Goal: Information Seeking & Learning: Understand process/instructions

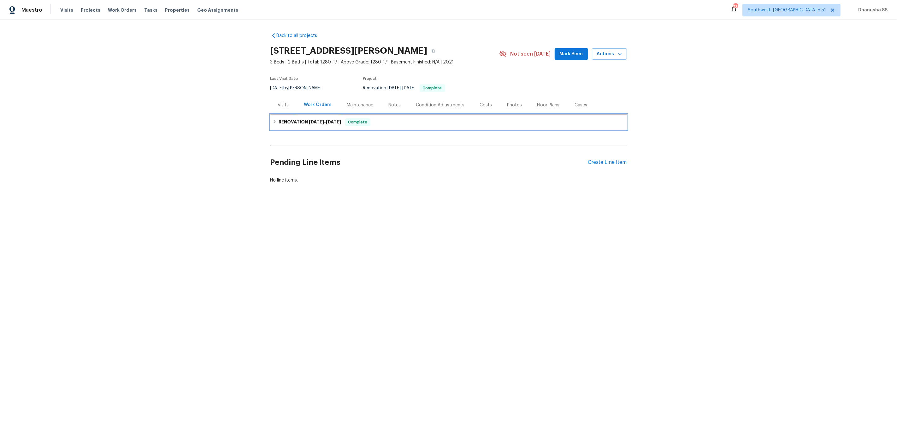
click at [379, 126] on div "RENOVATION [DATE] - [DATE] Complete" at bounding box center [448, 122] width 357 height 15
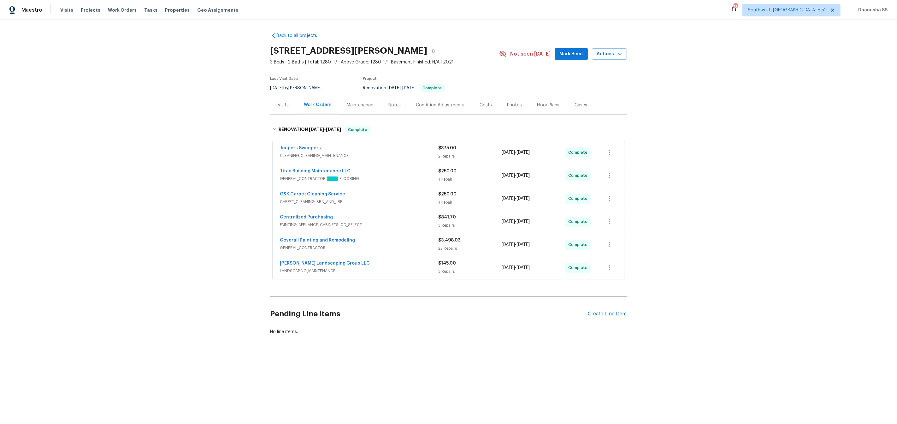
click at [398, 266] on div "[PERSON_NAME] Landscaping Group LLC" at bounding box center [359, 264] width 158 height 8
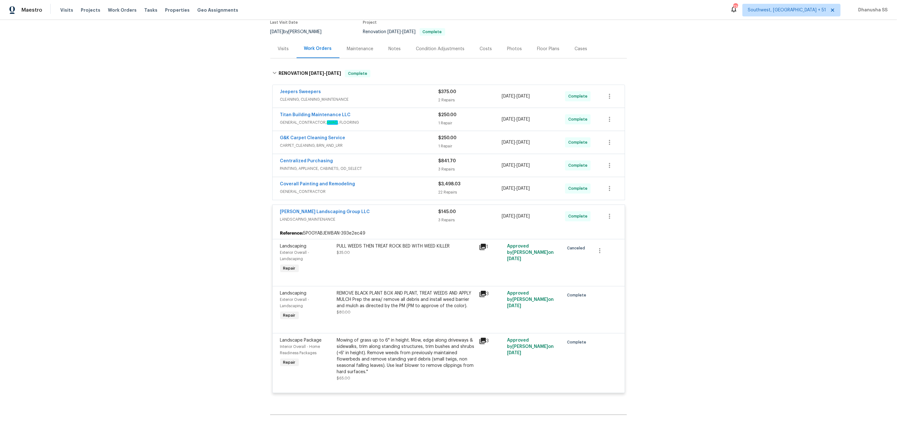
scroll to position [49, 0]
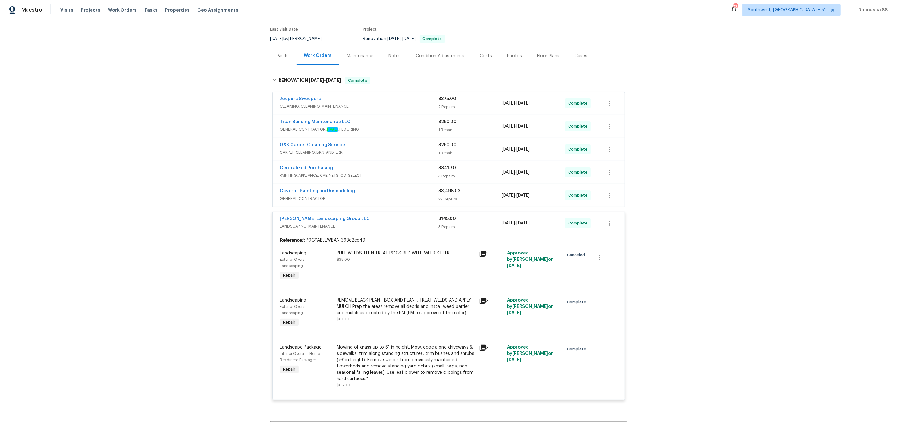
click at [410, 168] on div "Centralized Purchasing" at bounding box center [359, 169] width 158 height 8
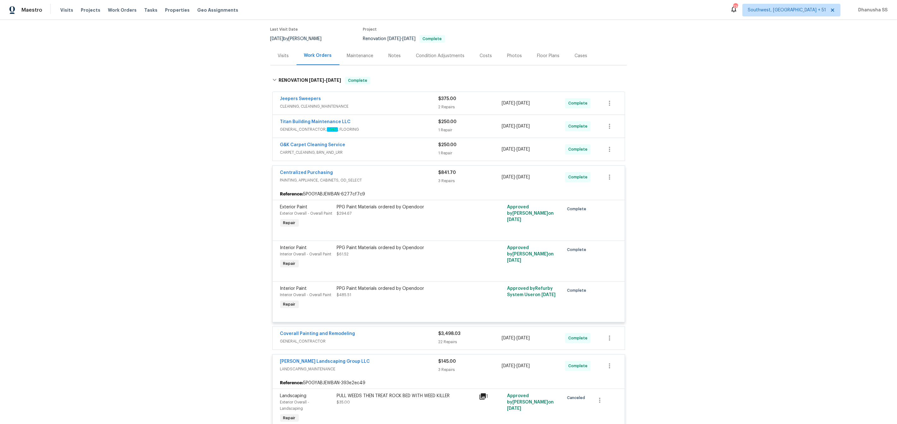
click at [411, 146] on div "G&K Carpet Cleaning Service" at bounding box center [359, 146] width 158 height 8
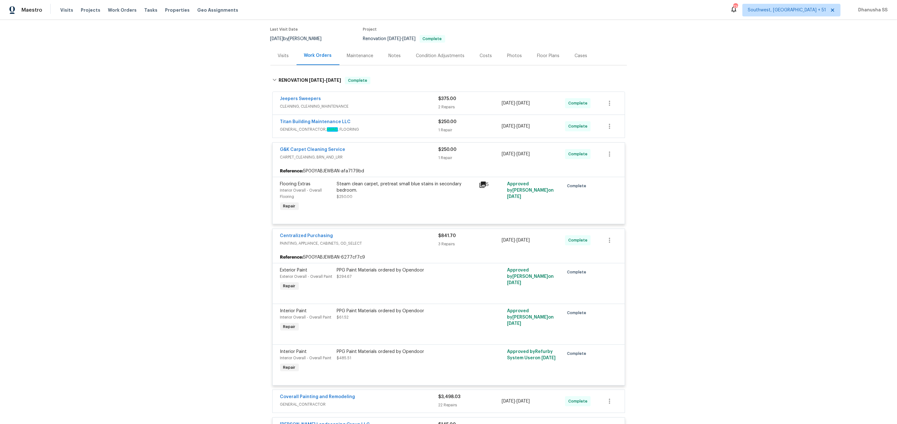
click at [408, 118] on div "Titan Building Maintenance LLC GENERAL_CONTRACTOR, HVAC , FLOORING $250.00 1 Re…" at bounding box center [449, 126] width 352 height 23
click at [408, 124] on div "Titan Building Maintenance LLC" at bounding box center [359, 123] width 158 height 8
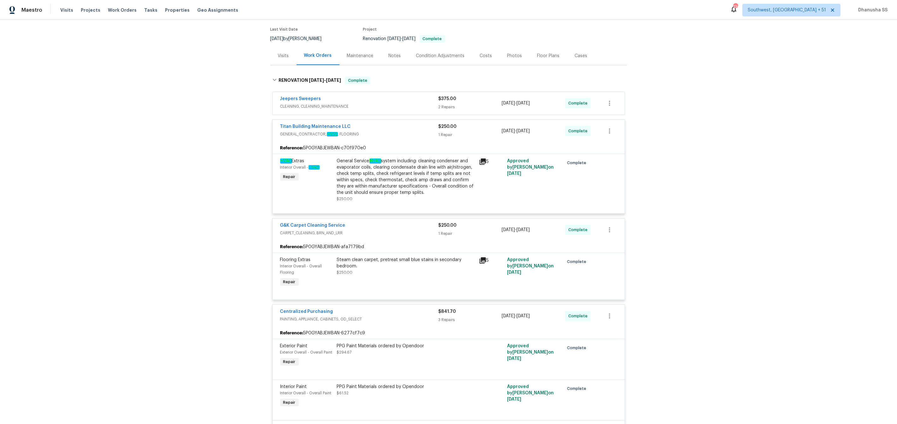
click at [412, 107] on span "CLEANING, CLEANING_MAINTENANCE" at bounding box center [359, 106] width 158 height 6
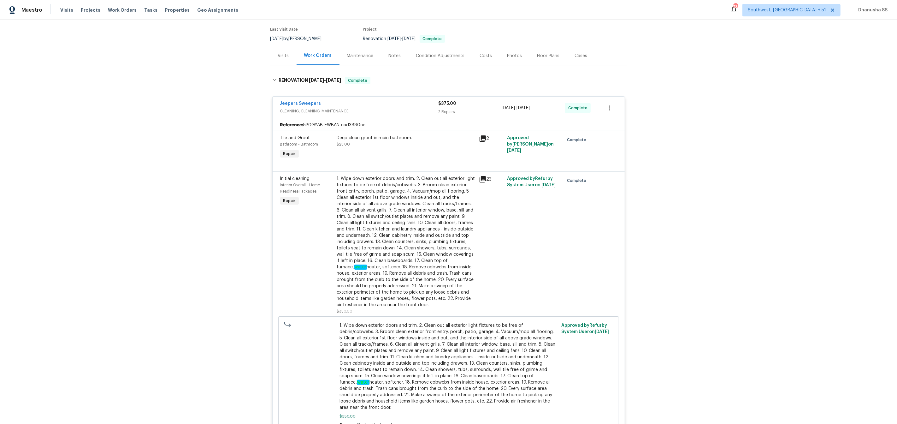
click at [412, 108] on span "CLEANING, CLEANING_MAINTENANCE" at bounding box center [359, 111] width 158 height 6
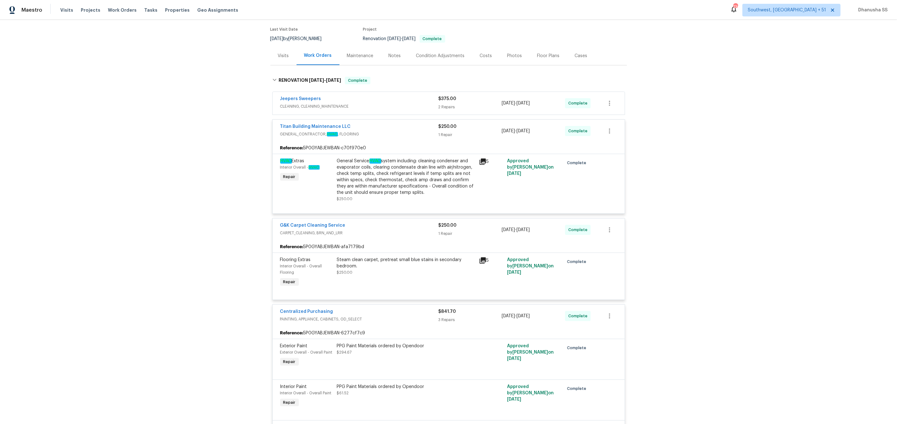
click at [381, 234] on span "CARPET_CLEANING, BRN_AND_LRR" at bounding box center [359, 233] width 158 height 6
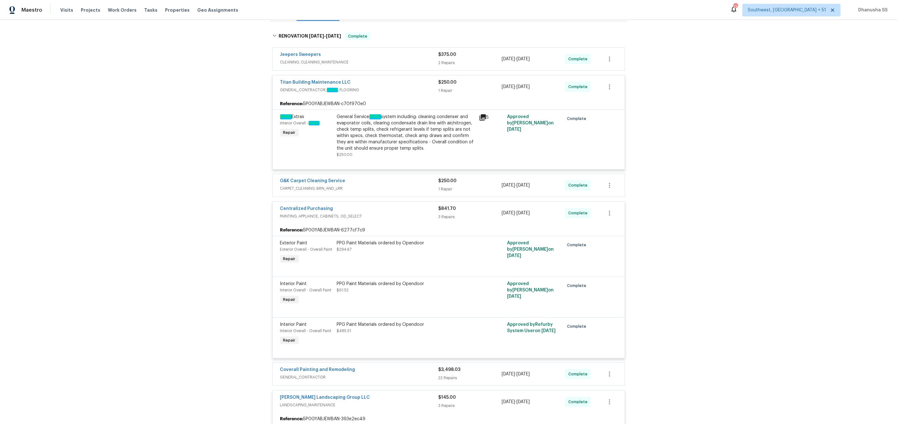
click at [388, 219] on span "PAINTING, APPLIANCE, CABINETS, OD_SELECT" at bounding box center [359, 216] width 158 height 6
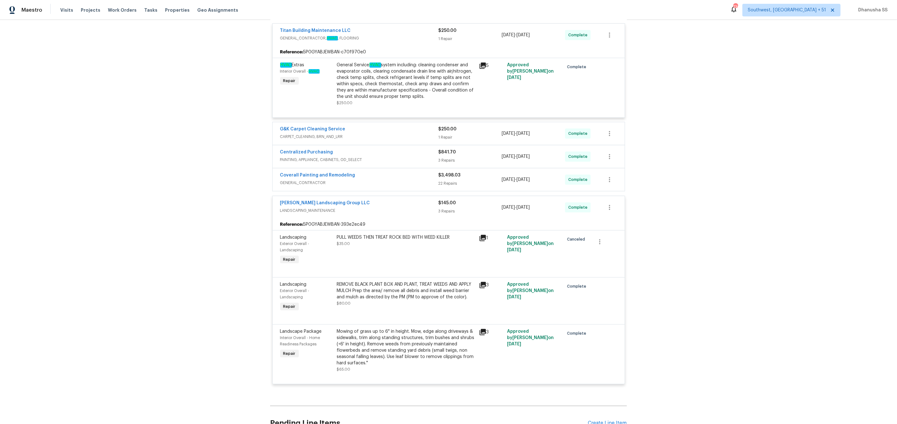
scroll to position [145, 0]
click at [398, 208] on span "LANDSCAPING_MAINTENANCE" at bounding box center [359, 210] width 158 height 6
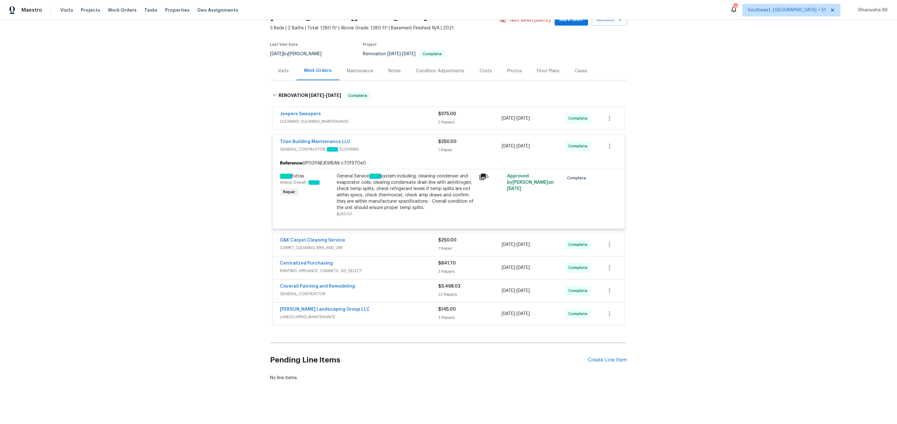
scroll to position [35, 0]
click at [409, 292] on span "GENERAL_CONTRACTOR" at bounding box center [359, 294] width 158 height 6
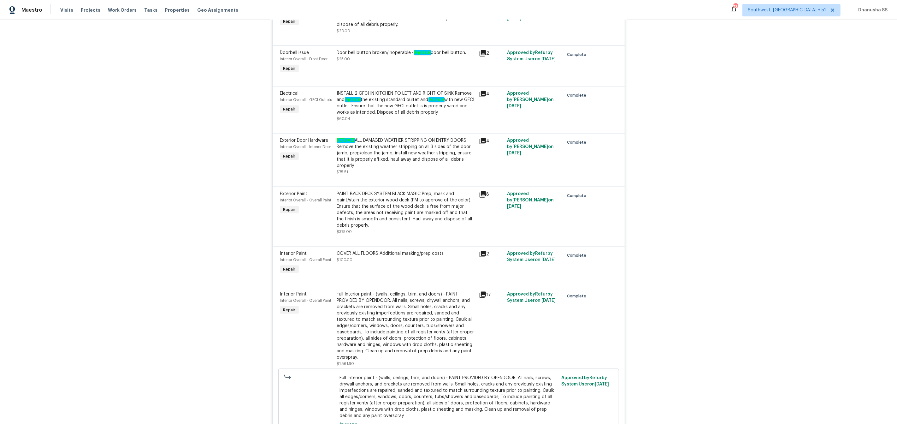
scroll to position [1265, 0]
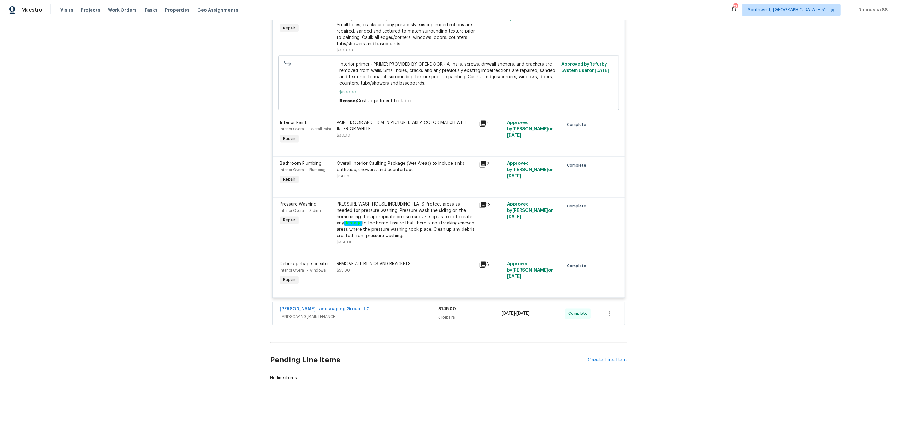
click at [419, 315] on span "LANDSCAPING_MAINTENANCE" at bounding box center [359, 317] width 158 height 6
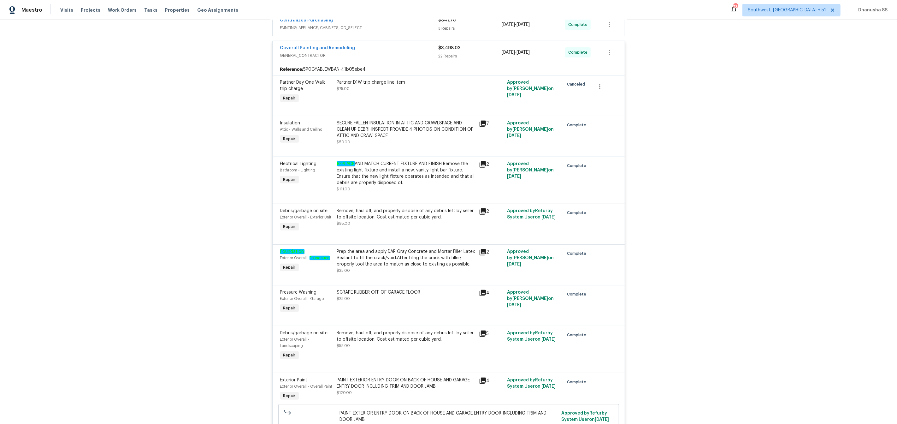
scroll to position [196, 0]
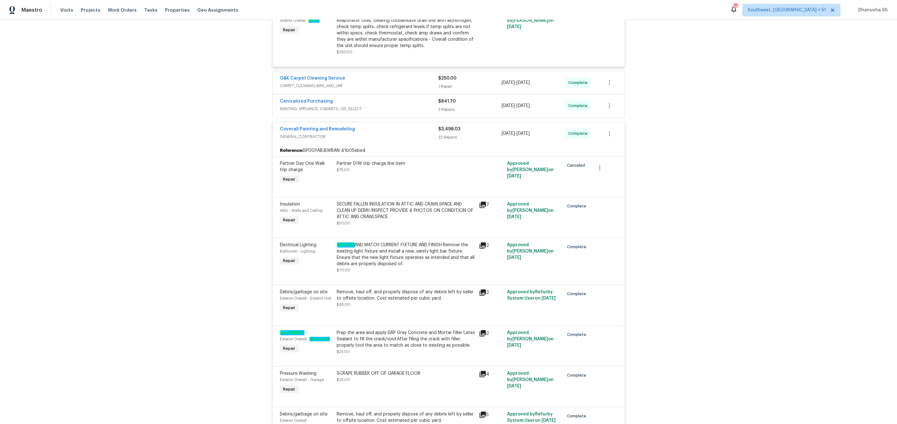
click at [412, 112] on span "PAINTING, APPLIANCE, CABINETS, OD_SELECT" at bounding box center [359, 109] width 158 height 6
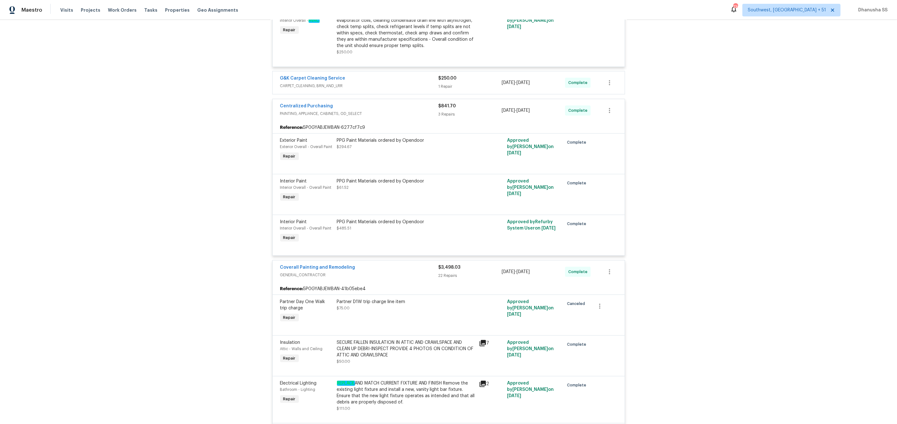
click at [401, 84] on span "CARPET_CLEANING, BRN_AND_LRR" at bounding box center [359, 86] width 158 height 6
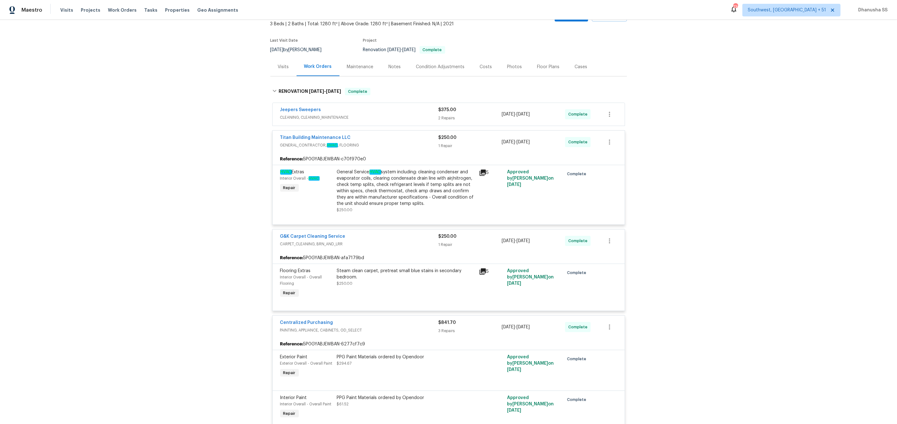
scroll to position [0, 0]
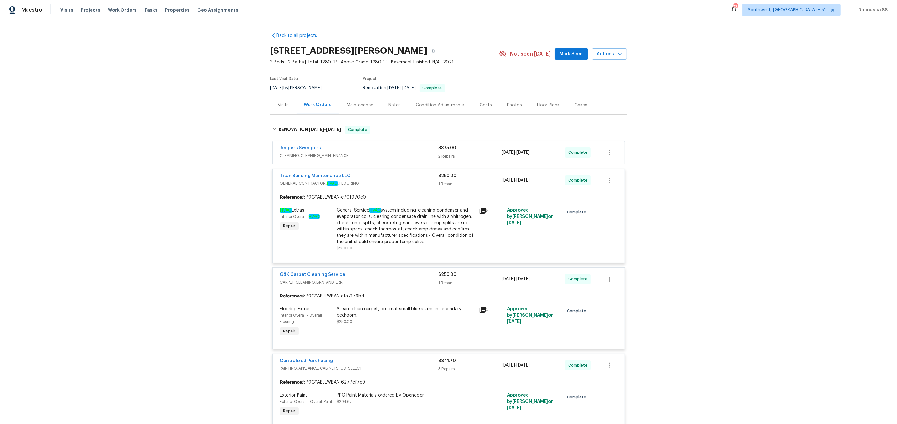
click at [400, 150] on div "Jeepers Sweepers" at bounding box center [359, 149] width 158 height 8
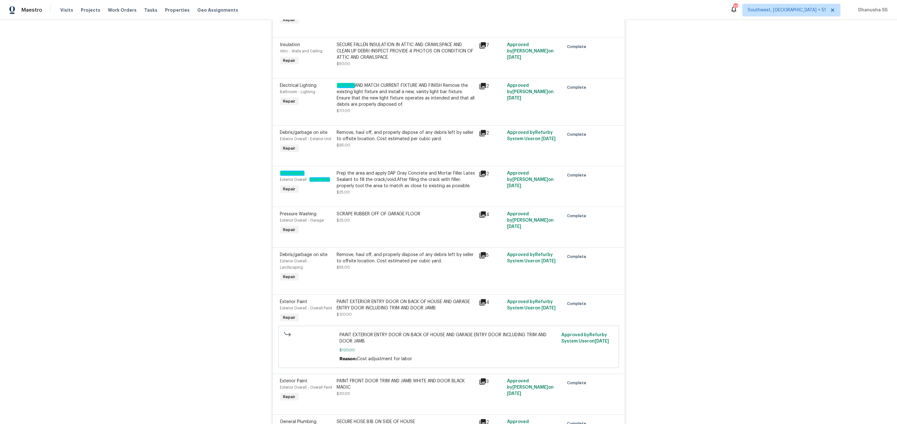
scroll to position [860, 0]
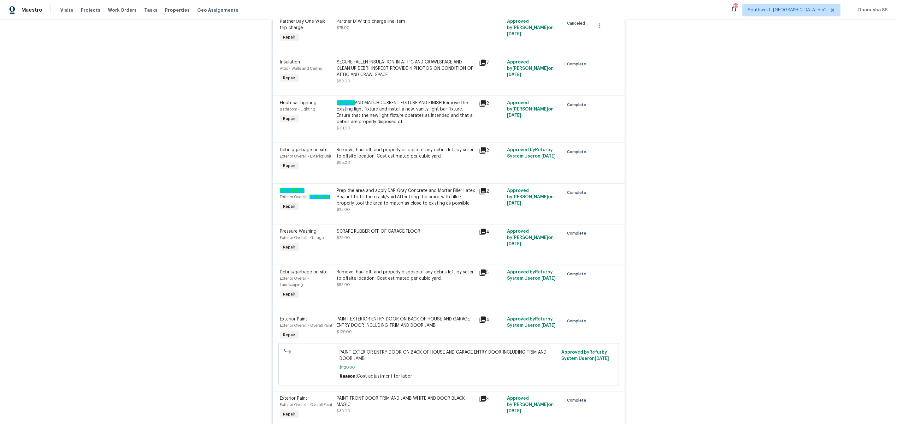
click at [389, 206] on div "Prep the area and apply DAP Gray Concrete and Mortar Filler Latex Sealant to fi…" at bounding box center [406, 196] width 138 height 19
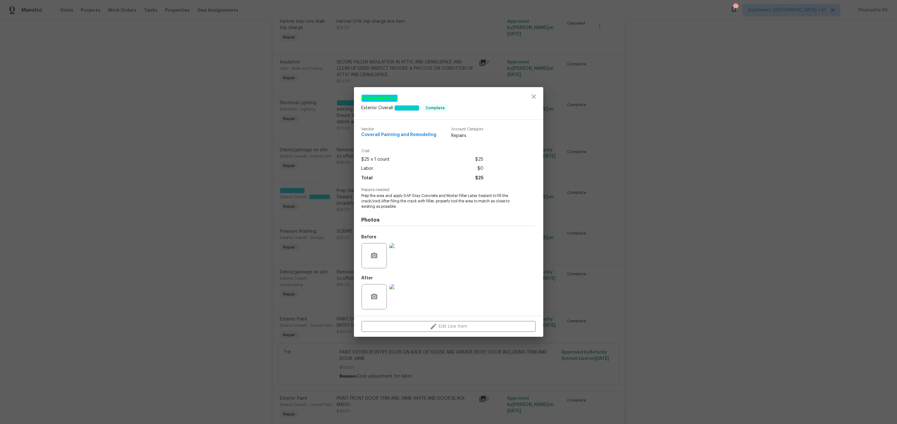
click at [426, 196] on span "Prep the area and apply DAP Gray Concrete and Mortar Filler Latex Sealant to fi…" at bounding box center [440, 201] width 157 height 16
drag, startPoint x: 404, startPoint y: 196, endPoint x: 410, endPoint y: 196, distance: 6.0
click at [410, 196] on span "Prep the area and apply DAP Gray Concrete and Mortar Filler Latex Sealant to fi…" at bounding box center [440, 201] width 157 height 16
drag, startPoint x: 403, startPoint y: 196, endPoint x: 469, endPoint y: 197, distance: 65.3
click at [469, 197] on span "Prep the area and apply DAP Gray Concrete and Mortar Filler Latex Sealant to fi…" at bounding box center [440, 201] width 157 height 16
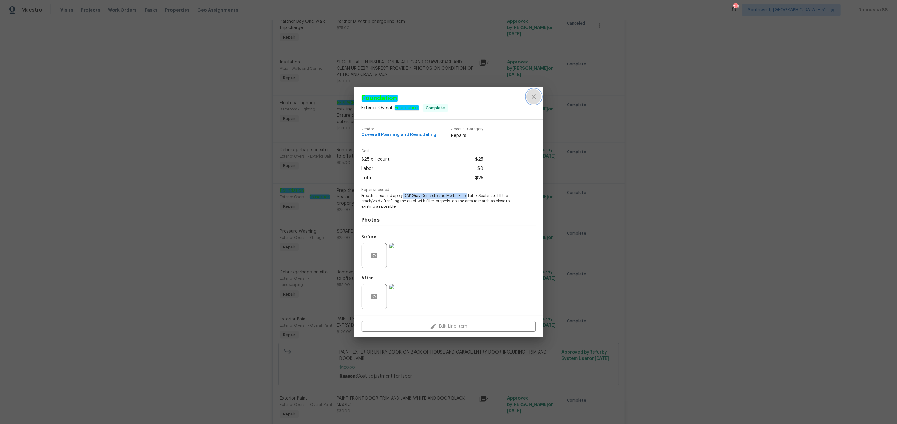
click at [532, 91] on button "close" at bounding box center [533, 96] width 15 height 15
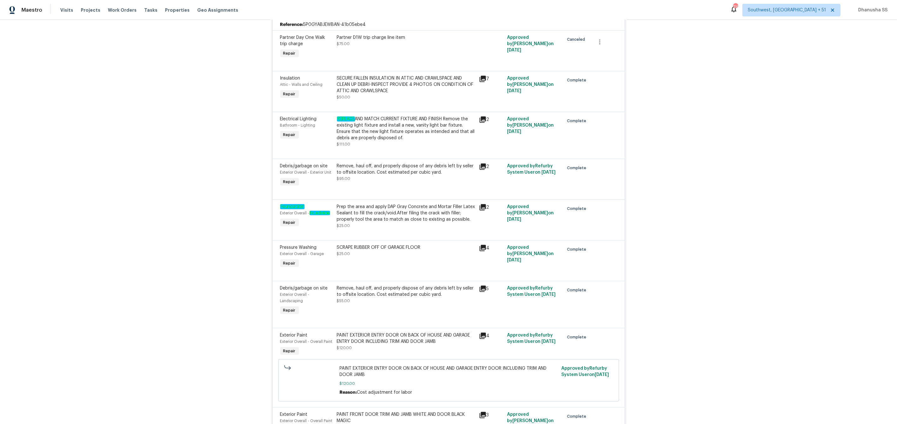
scroll to position [843, 0]
